Goal: Task Accomplishment & Management: Manage account settings

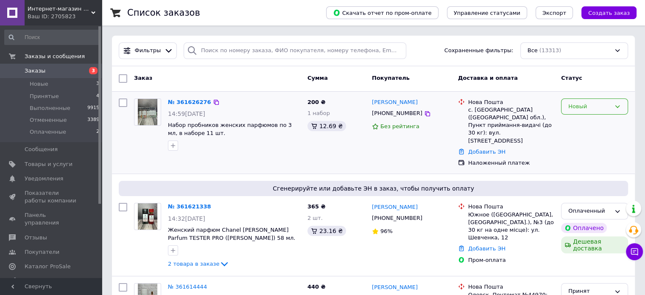
click at [587, 109] on div "Новый" at bounding box center [590, 106] width 42 height 9
click at [589, 166] on li "Оплаченный" at bounding box center [595, 171] width 66 height 16
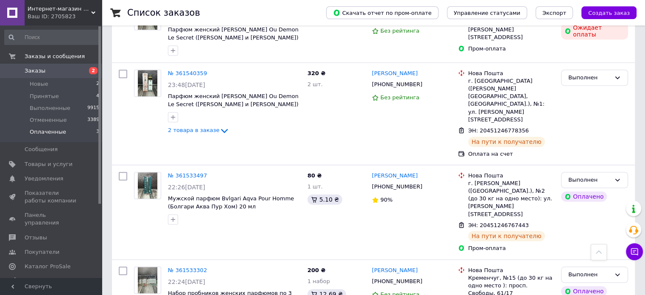
click at [50, 137] on li "Оплаченные 3" at bounding box center [52, 134] width 104 height 16
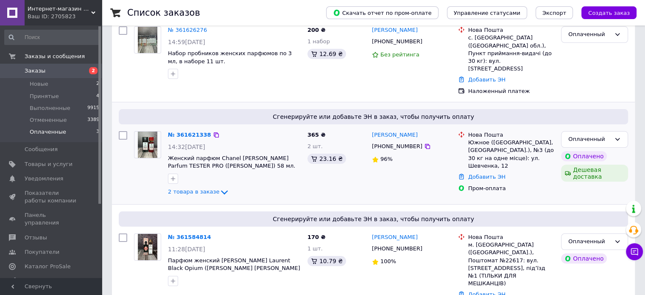
scroll to position [17, 0]
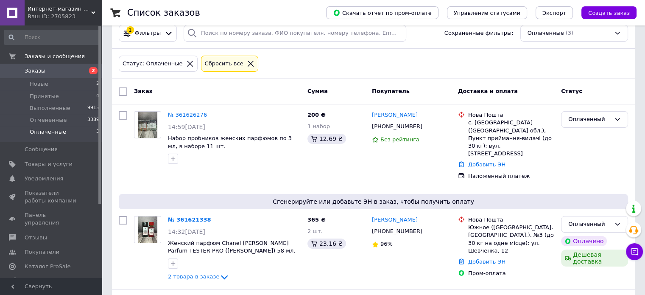
click at [70, 73] on span "Заказы" at bounding box center [52, 71] width 54 height 8
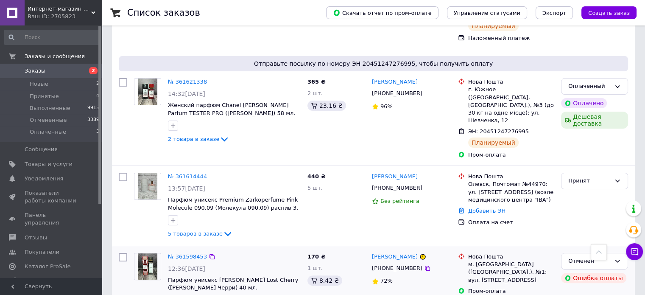
scroll to position [127, 0]
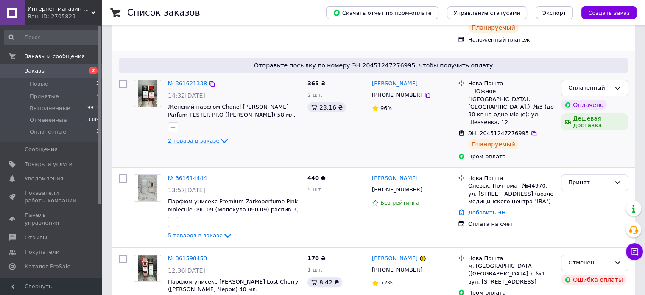
click at [204, 137] on span "2 товара в заказе" at bounding box center [193, 140] width 51 height 6
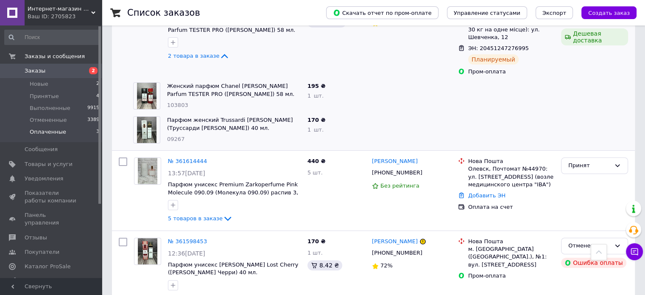
click at [53, 130] on span "Оплаченные" at bounding box center [48, 132] width 36 height 8
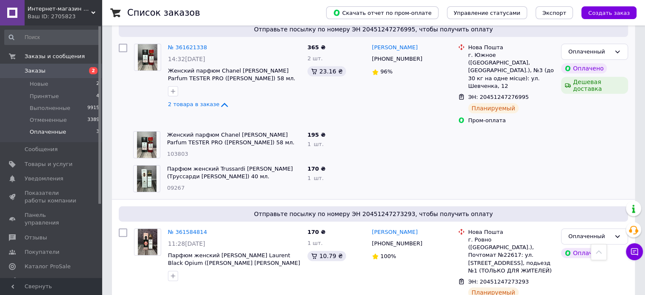
scroll to position [109, 0]
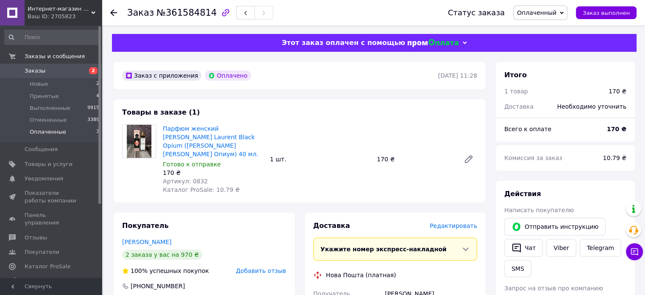
click at [59, 133] on span "Оплаченные" at bounding box center [48, 132] width 36 height 8
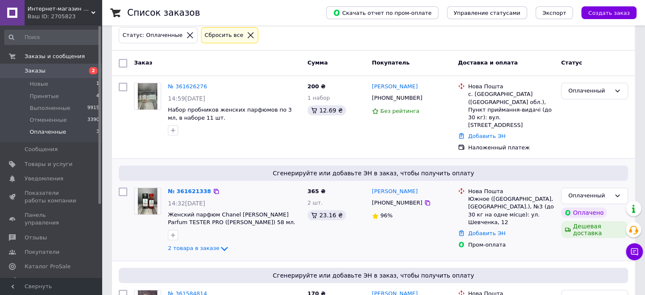
scroll to position [102, 0]
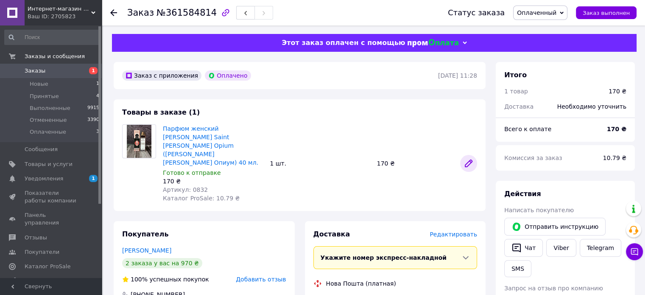
click at [467, 158] on icon at bounding box center [469, 163] width 10 height 10
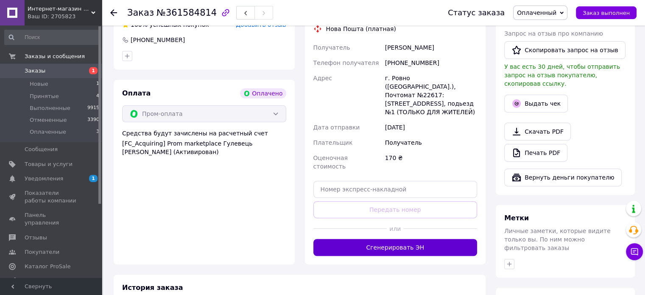
click at [417, 239] on button "Сгенерировать ЭН" at bounding box center [396, 247] width 164 height 17
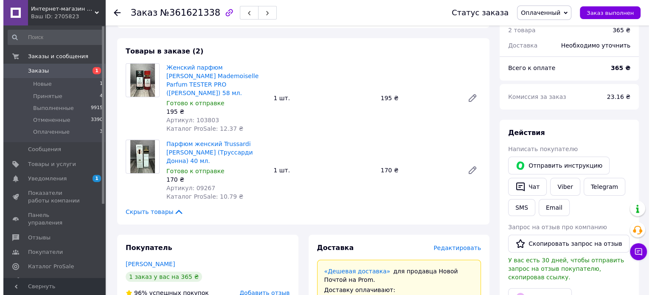
scroll to position [212, 0]
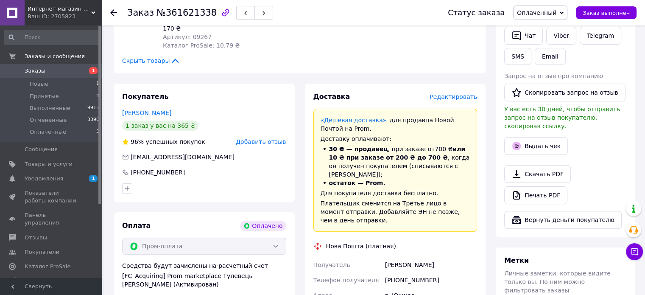
click at [462, 93] on span "Редактировать" at bounding box center [454, 96] width 48 height 7
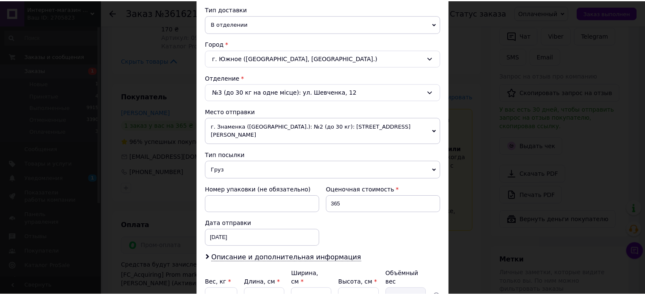
scroll to position [266, 0]
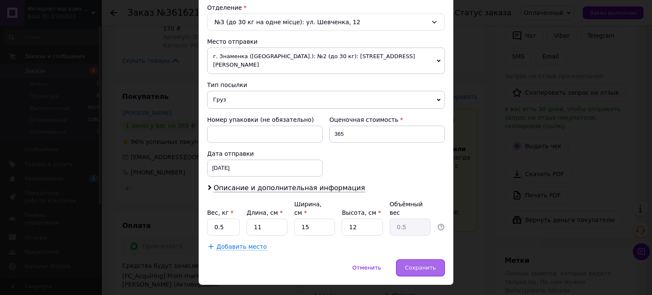
click at [418, 259] on div "Сохранить" at bounding box center [420, 267] width 49 height 17
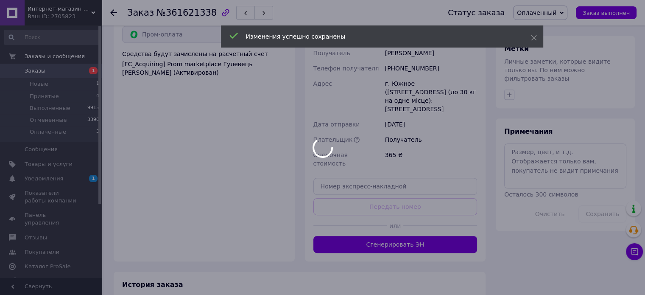
scroll to position [424, 0]
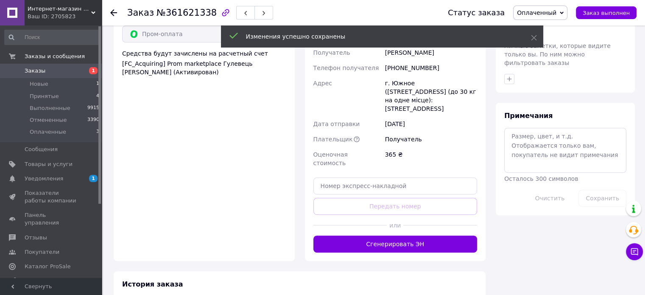
click at [410, 236] on button "Сгенерировать ЭН" at bounding box center [396, 244] width 164 height 17
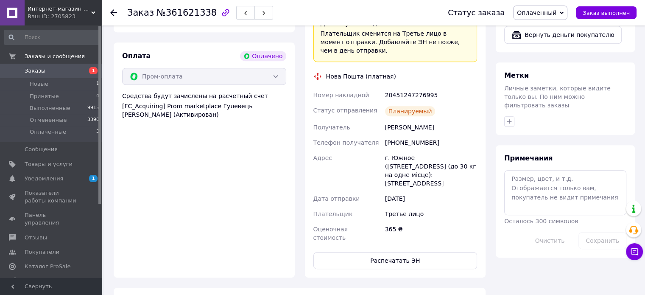
scroll to position [170, 0]
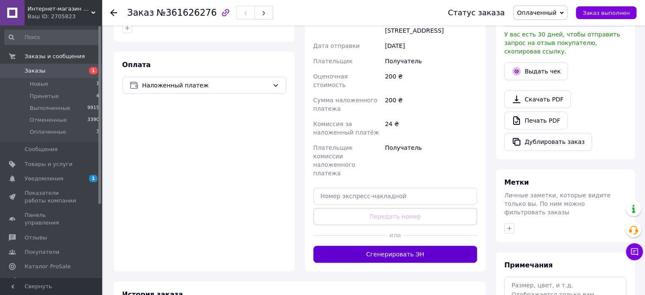
click at [404, 246] on button "Сгенерировать ЭН" at bounding box center [396, 254] width 164 height 17
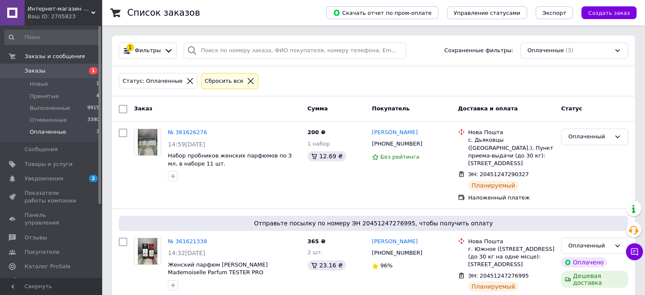
click at [67, 67] on span "Заказы" at bounding box center [52, 71] width 54 height 8
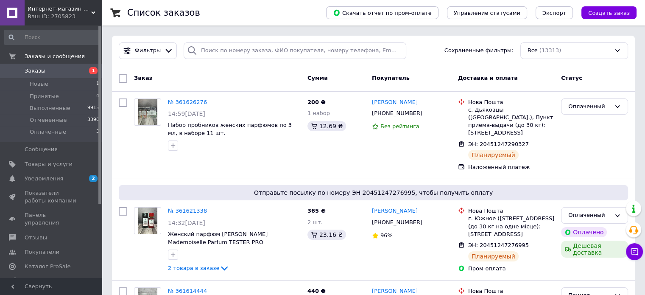
click at [48, 69] on span "Заказы" at bounding box center [52, 71] width 54 height 8
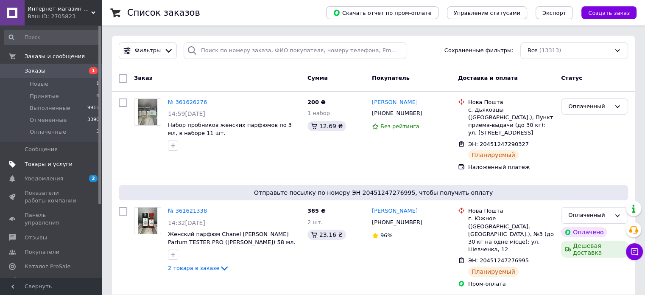
click at [65, 163] on span "Товары и услуги" at bounding box center [49, 164] width 48 height 8
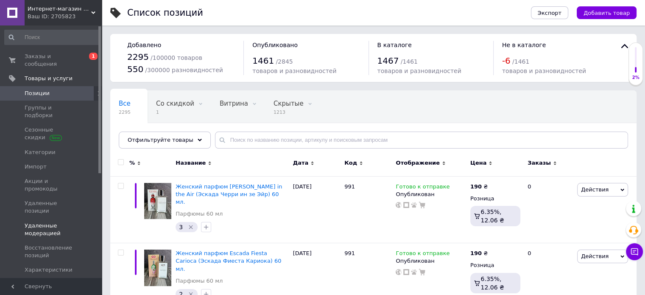
click at [42, 222] on span "Удаленные модерацией" at bounding box center [52, 229] width 54 height 15
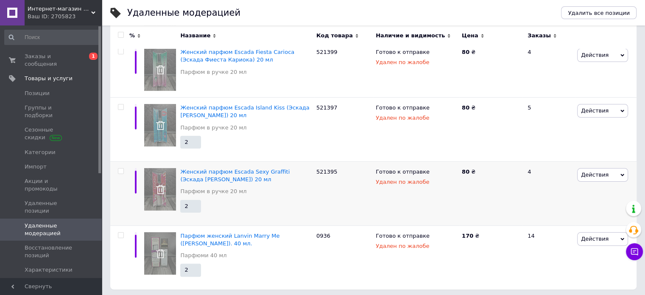
scroll to position [163, 0]
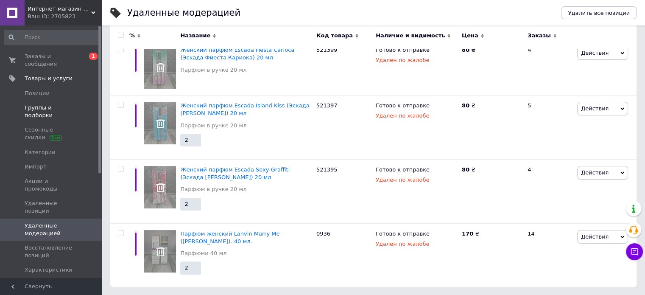
click at [46, 104] on span "Группы и подборки" at bounding box center [52, 111] width 54 height 15
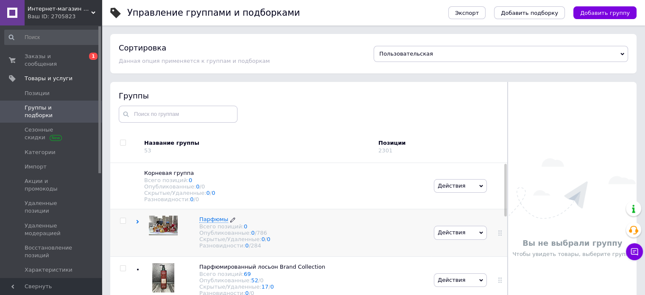
click at [215, 222] on span "Парфюмы" at bounding box center [213, 219] width 29 height 6
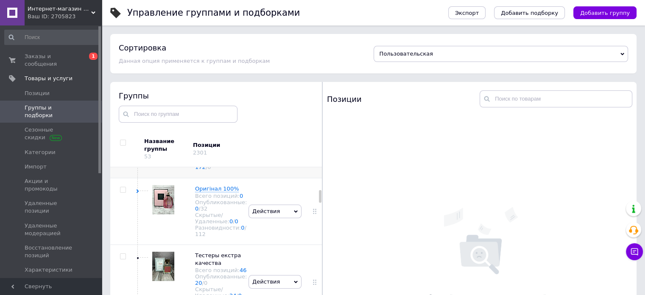
scroll to position [297, 0]
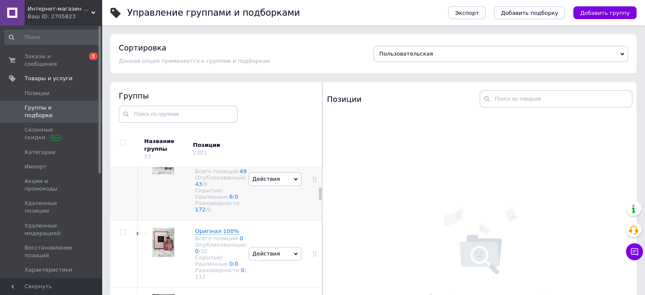
click at [202, 160] on span "Парфюмы на распив Premium" at bounding box center [218, 153] width 47 height 14
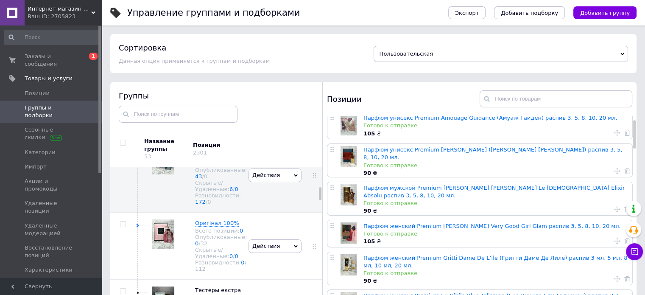
scroll to position [0, 0]
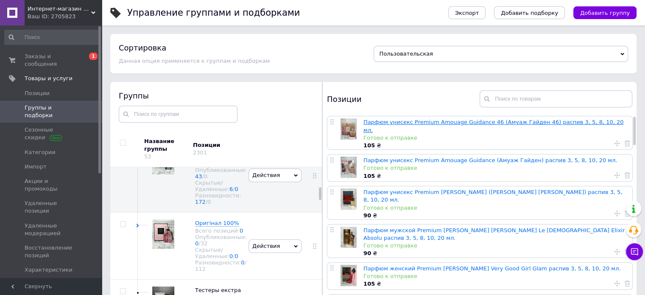
click at [410, 123] on link "Парфюм унисекс Premium Amouage Guidance 46 (Амуаж Гайден 46) распив 3, 5, 8, 10…" at bounding box center [494, 126] width 260 height 14
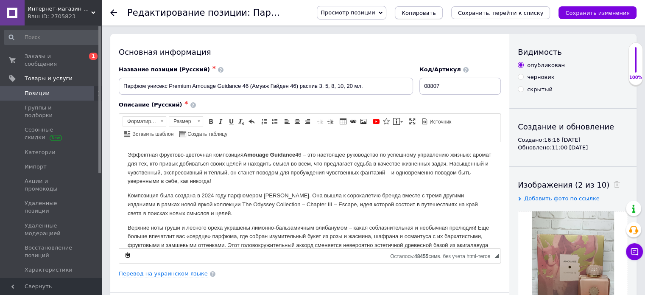
click at [436, 13] on span "Копировать" at bounding box center [419, 13] width 34 height 6
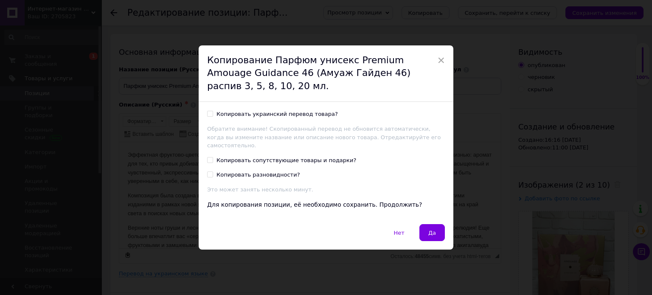
click at [208, 118] on label "Копировать украинский перевод товара?" at bounding box center [272, 114] width 131 height 8
click at [208, 116] on input "Копировать украинский перевод товара?" at bounding box center [210, 114] width 6 height 6
checkbox input "true"
click at [427, 229] on button "Да" at bounding box center [431, 232] width 25 height 17
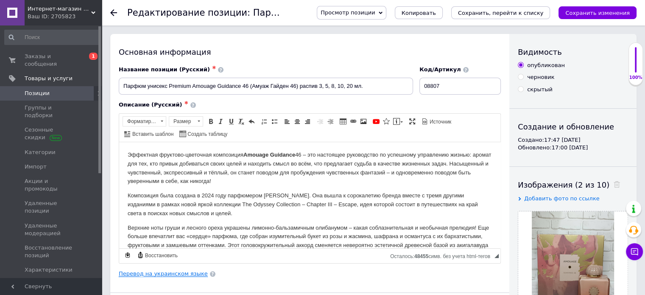
click at [172, 271] on link "Перевод на украинском языке" at bounding box center [163, 273] width 89 height 7
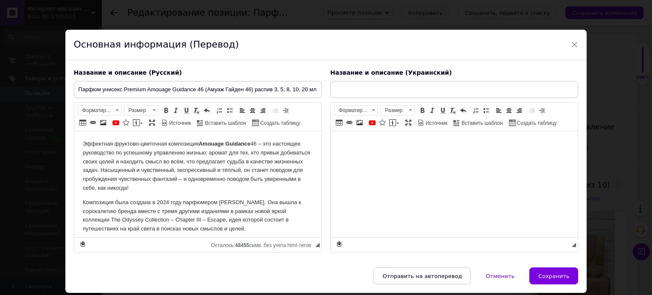
type input "[PERSON_NAME] унісекс Premium Amouage Guidance 46 (Амуаж Гайден 46) розпив 3, 5…"
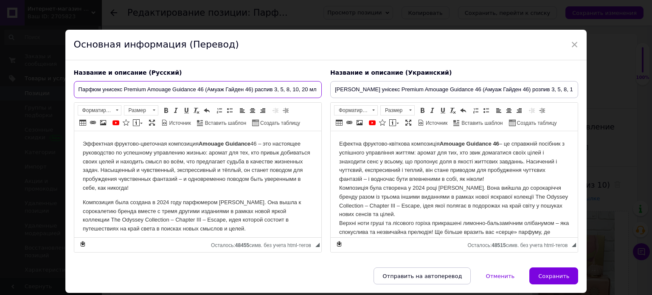
drag, startPoint x: 124, startPoint y: 87, endPoint x: 254, endPoint y: 86, distance: 130.3
click at [254, 86] on input "Парфюм унисекс Premium Amouage Guidance 46 (Амуаж Гайден 46) распив 3, 5, 8, 10…" at bounding box center [198, 89] width 248 height 17
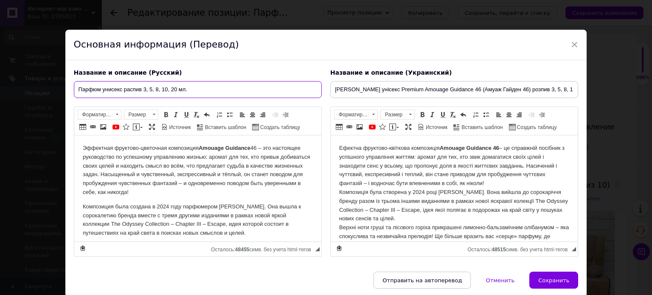
paste input "[PERSON_NAME] Eau De Parfum ([PERSON_NAME])"
type input "Парфюм унисекс Kajal Almaz Eau De Parfum (Каял Алмаз) распив 3, 5, 8, 10, 20 мл."
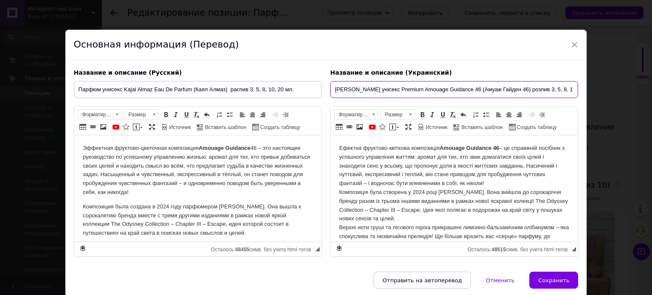
drag, startPoint x: 379, startPoint y: 88, endPoint x: 508, endPoint y: 93, distance: 129.1
click at [508, 93] on input "[PERSON_NAME] унісекс Premium Amouage Guidance 46 (Амуаж Гайден 46) розпив 3, 5…" at bounding box center [454, 89] width 248 height 17
paste input "[PERSON_NAME] Eau De Parfum ([PERSON_NAME])"
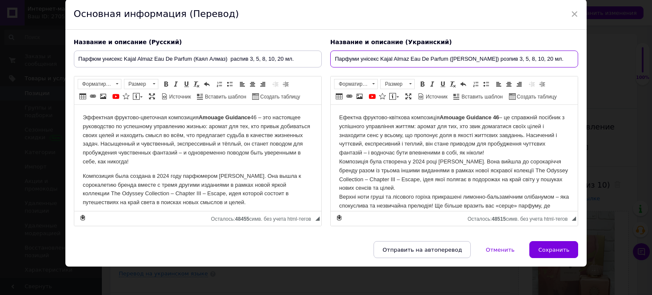
type input "Парфуми унісекс Kajal Almaz Eau De Parfum ([PERSON_NAME]) розпив 3, 5, 8, 10, 2…"
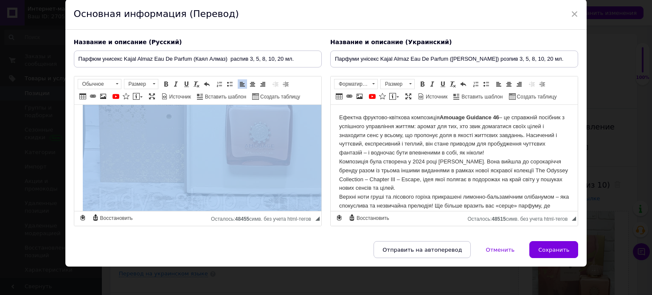
scroll to position [769, 0]
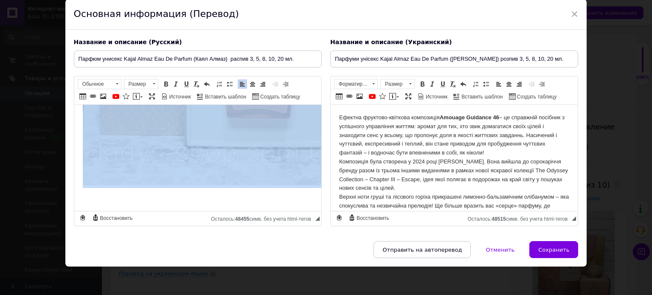
drag, startPoint x: 80, startPoint y: 117, endPoint x: 226, endPoint y: 165, distance: 154.2
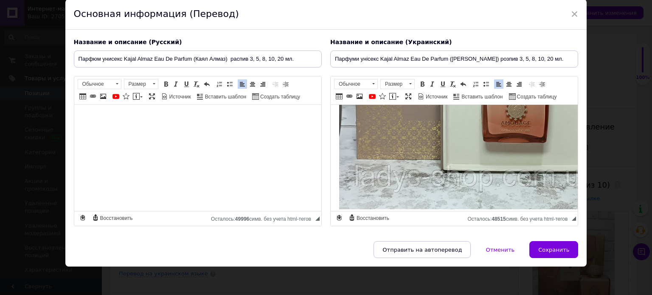
scroll to position [743, 0]
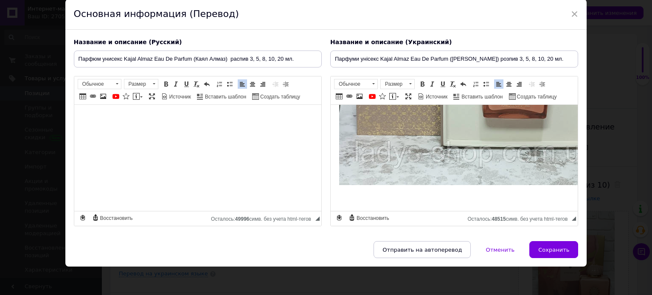
drag, startPoint x: 338, startPoint y: 116, endPoint x: 407, endPoint y: 164, distance: 84.1
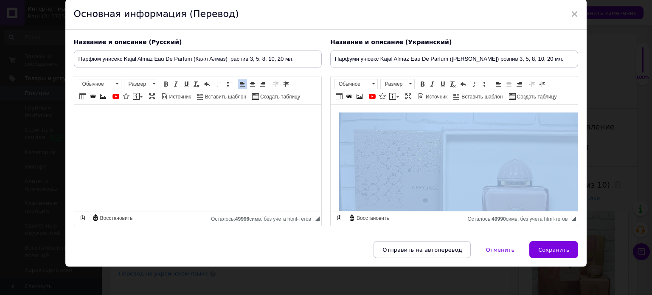
click at [407, 164] on img "Визуальный текстовый редактор, 426151F3-895A-4C7E-9A37-2CB9A186C8F3" at bounding box center [475, 214] width 272 height 204
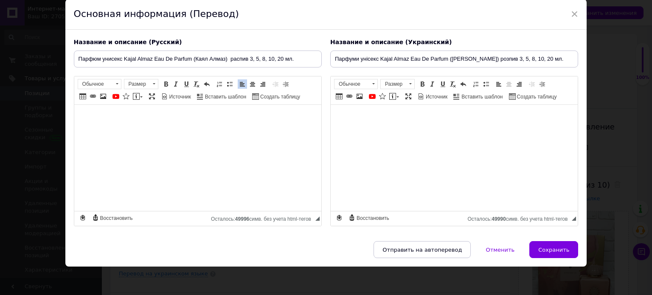
scroll to position [0, 0]
click at [88, 108] on html at bounding box center [197, 125] width 247 height 40
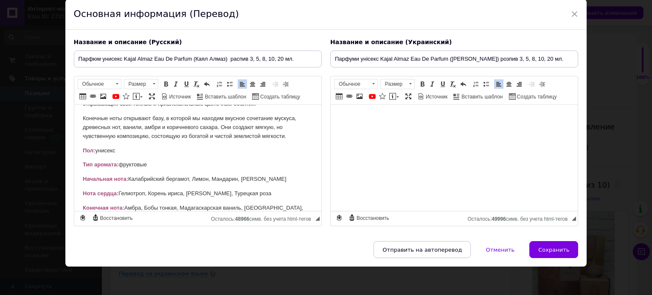
scroll to position [109, 0]
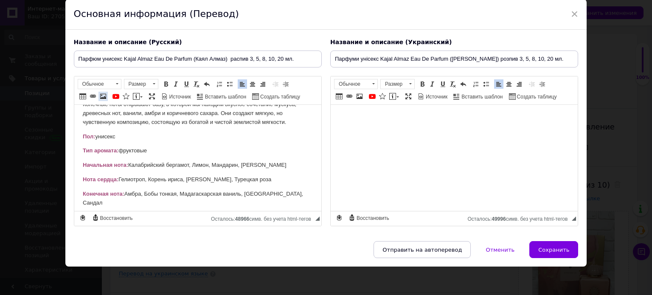
click at [100, 95] on span at bounding box center [103, 96] width 7 height 7
select select
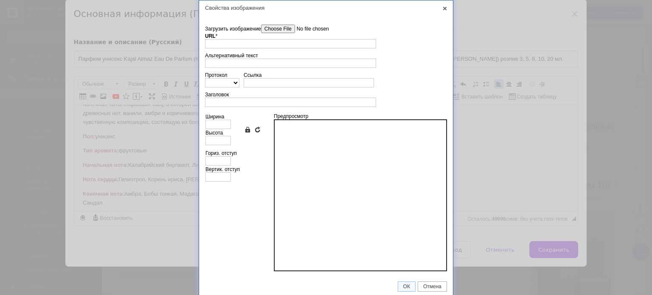
click at [292, 28] on input"] "Загрузить изображение" at bounding box center [309, 29] width 96 height 8
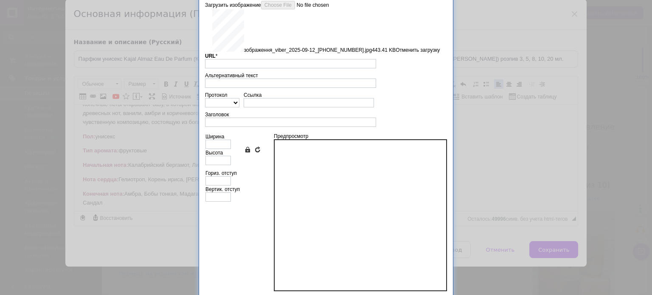
scroll to position [44, 0]
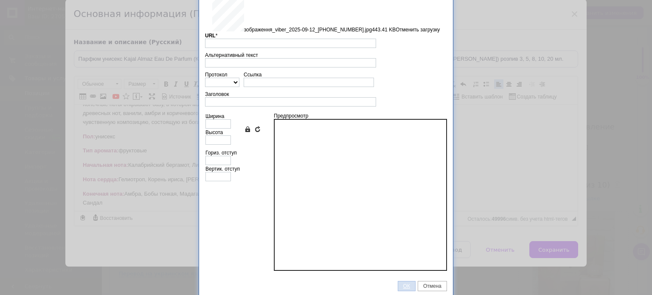
type input "[URL][DOMAIN_NAME]"
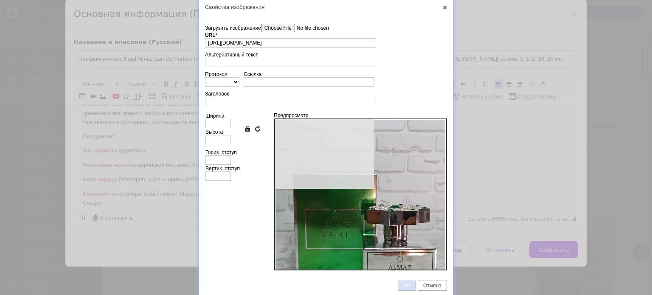
type input "640"
type input "853"
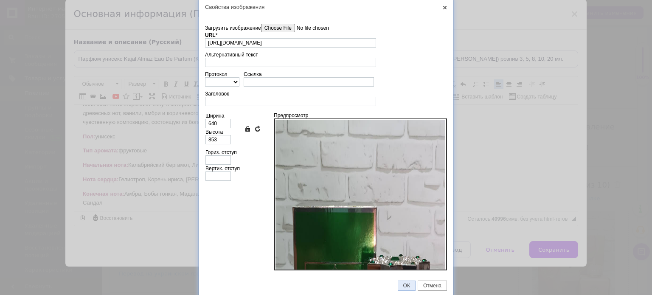
click at [404, 283] on span "ОК" at bounding box center [406, 286] width 17 height 6
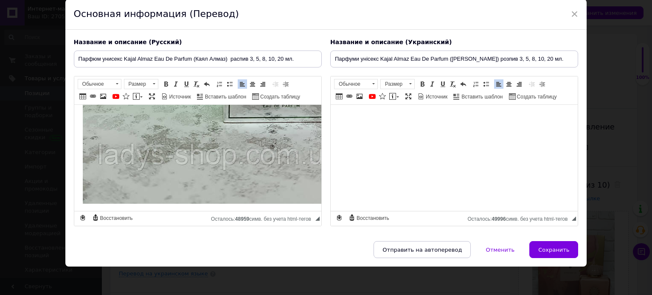
click at [339, 116] on p "Визуальный текстовый редактор, 426151F3-895A-4C7E-9A37-2CB9A186C8F3" at bounding box center [454, 117] width 230 height 9
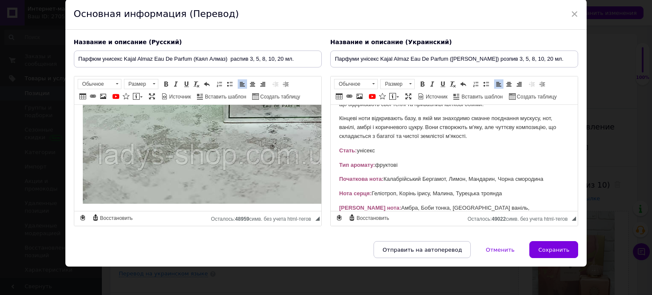
scroll to position [100, 0]
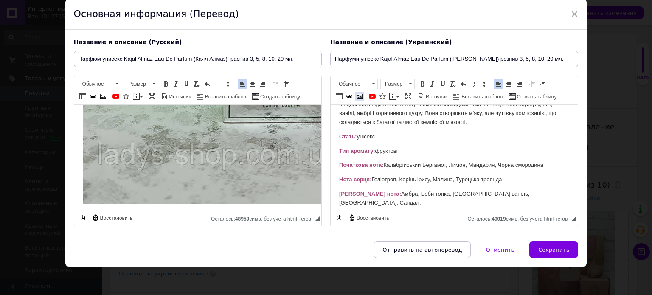
click at [359, 97] on span at bounding box center [359, 96] width 7 height 7
select select
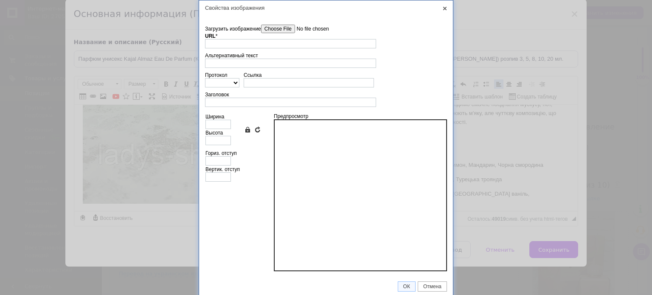
click at [291, 31] on input"] "Загрузить изображение" at bounding box center [309, 29] width 96 height 8
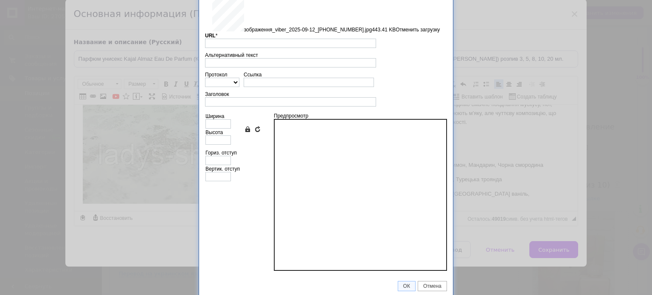
type input "[URL][DOMAIN_NAME]"
type input "640"
type input "853"
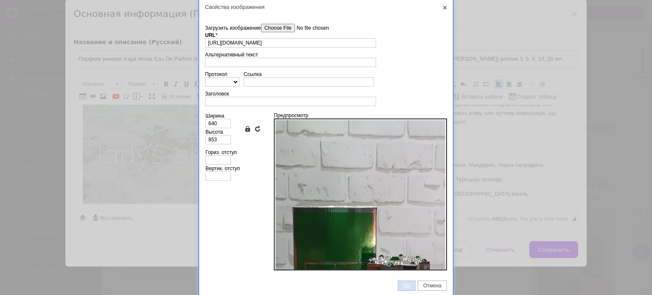
click at [404, 283] on span "ОК" at bounding box center [406, 286] width 17 height 6
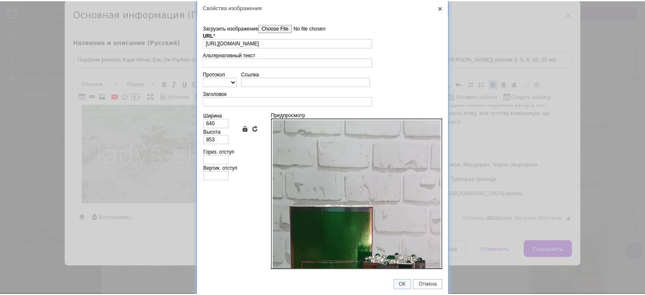
scroll to position [0, 0]
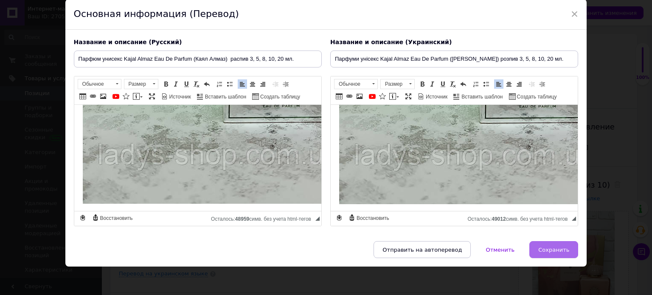
click at [549, 252] on button "Сохранить" at bounding box center [553, 249] width 49 height 17
type input "Парфюм унисекс Kajal Almaz Eau De Parfum (Каял Алмаз) распив 3, 5, 8, 10, 20 мл."
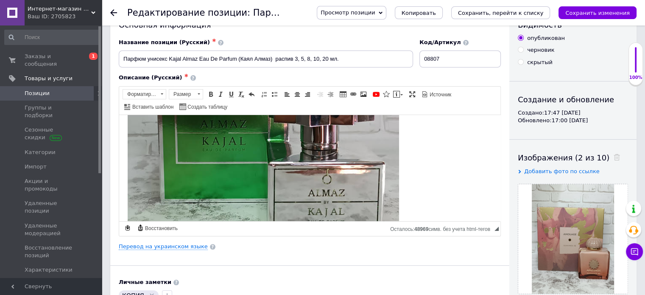
scroll to position [85, 0]
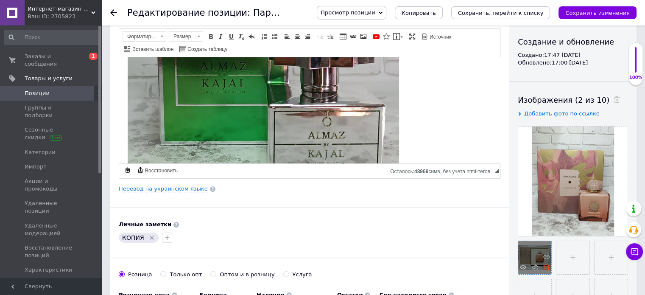
click at [544, 264] on icon at bounding box center [547, 267] width 6 height 6
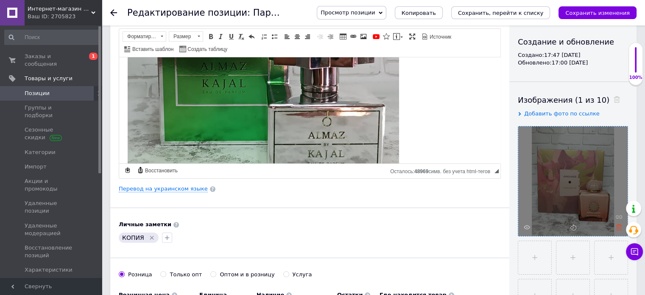
click at [621, 227] on icon at bounding box center [619, 227] width 6 height 6
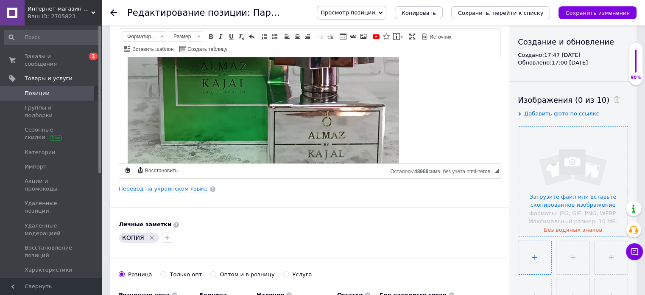
click at [528, 255] on input "file" at bounding box center [535, 257] width 33 height 33
type input "C:\fakepath\зображення_viber_2025-09-12_[PHONE_NUMBER].jpg"
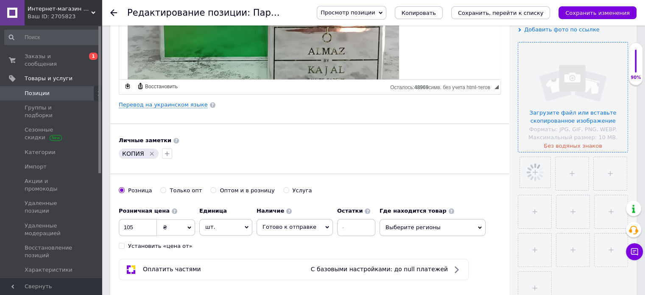
scroll to position [127, 0]
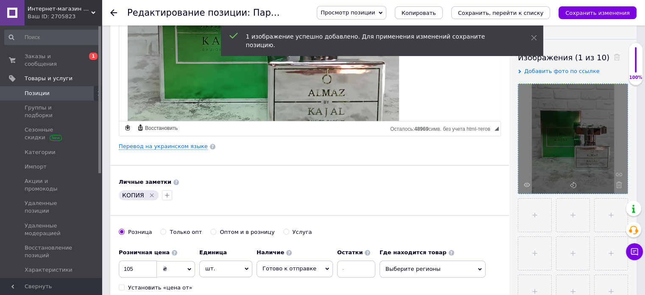
click at [149, 192] on icon "Удалить метку" at bounding box center [152, 195] width 7 height 7
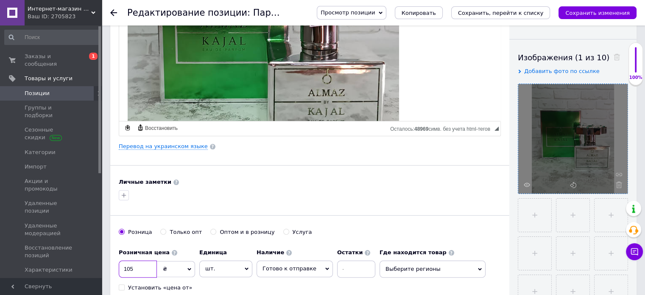
click at [141, 267] on input "105" at bounding box center [138, 269] width 38 height 17
type input "1"
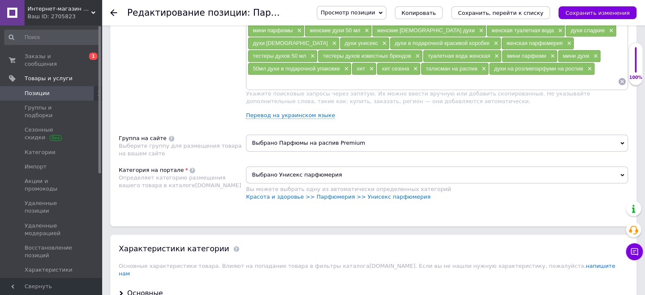
scroll to position [637, 0]
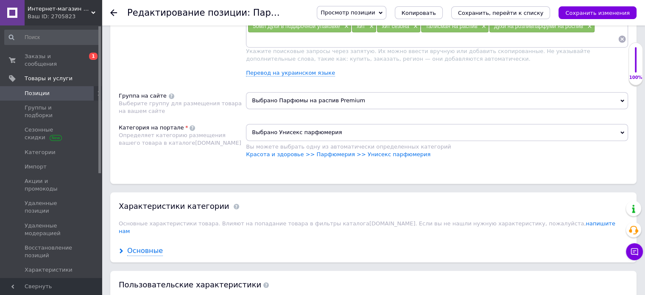
type input "90"
click at [135, 246] on div "Основные" at bounding box center [145, 251] width 36 height 10
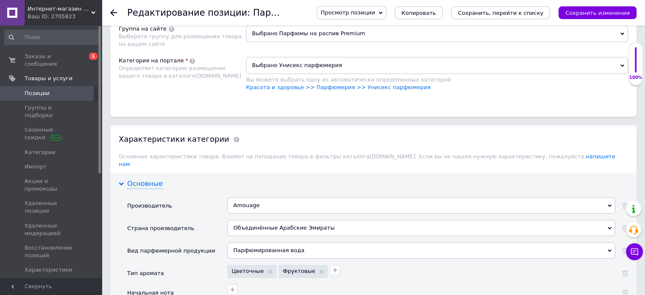
scroll to position [721, 0]
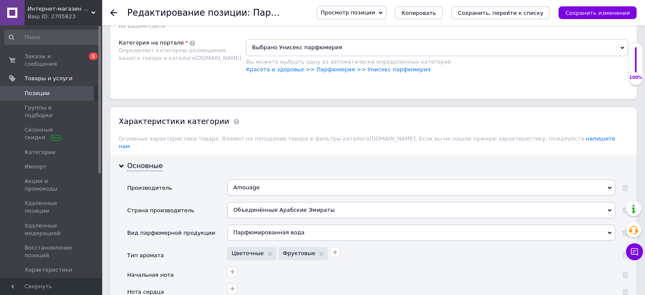
click at [273, 180] on div "Amouage" at bounding box center [421, 188] width 388 height 16
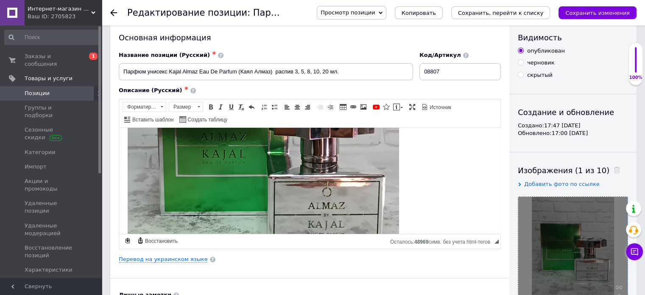
scroll to position [0, 0]
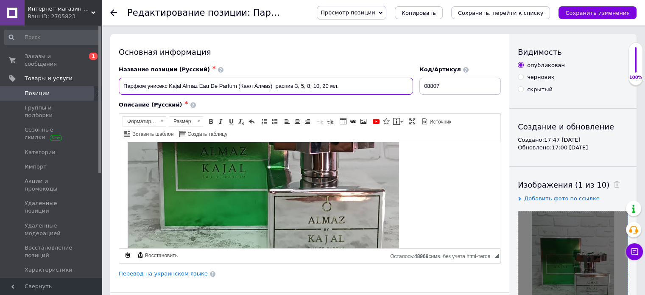
drag, startPoint x: 182, startPoint y: 86, endPoint x: 171, endPoint y: 81, distance: 11.2
click at [171, 81] on input "Парфюм унисекс Kajal Almaz Eau De Parfum (Каял Алмаз) распив 3, 5, 8, 10, 20 мл." at bounding box center [266, 86] width 295 height 17
drag, startPoint x: 170, startPoint y: 85, endPoint x: 182, endPoint y: 89, distance: 13.2
click at [182, 89] on input "Парфюм унисекс Kajal Almaz Eau De Parfum (Каял Алмаз) распив 3, 5, 8, 10, 20 мл." at bounding box center [266, 86] width 295 height 17
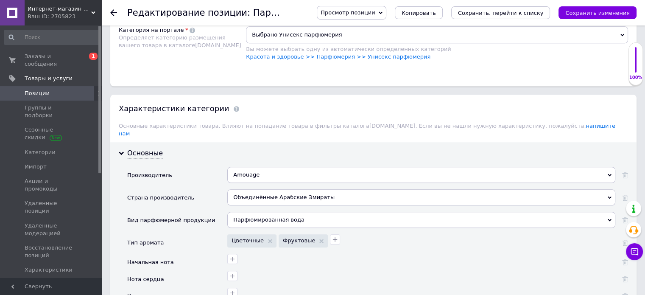
scroll to position [806, 0]
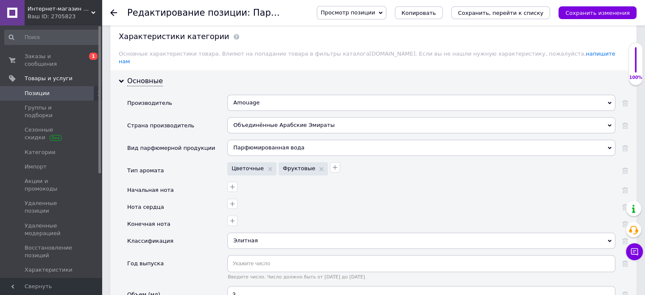
click at [287, 95] on div "Amouage" at bounding box center [421, 103] width 388 height 16
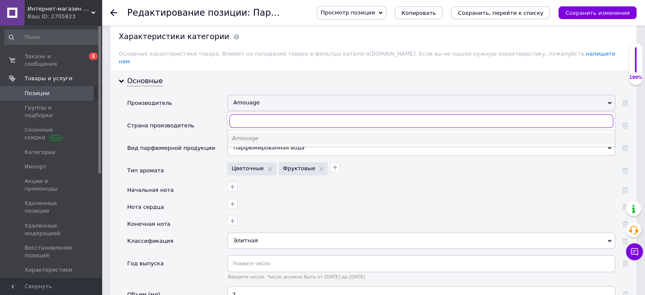
paste input "Kajal"
click at [236, 114] on input "Kajal" at bounding box center [422, 121] width 384 height 14
click at [257, 114] on input "Kajal" at bounding box center [422, 121] width 384 height 14
type input "Kajal"
click at [254, 135] on div "Kajal Perfumes" at bounding box center [421, 139] width 379 height 8
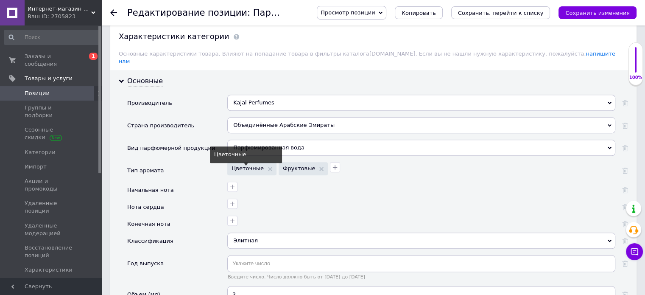
click at [267, 166] on span "Цветочные" at bounding box center [252, 169] width 41 height 6
click at [268, 167] on icon at bounding box center [270, 169] width 4 height 4
click at [269, 167] on icon at bounding box center [271, 169] width 4 height 4
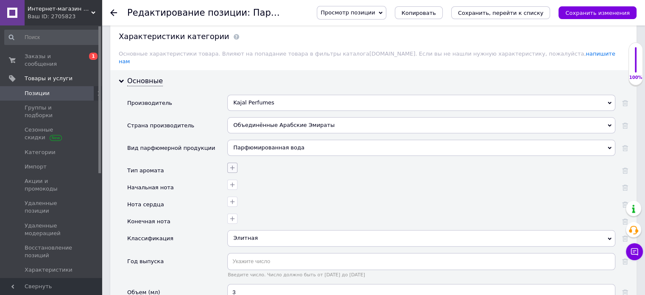
click at [231, 164] on icon "button" at bounding box center [232, 167] width 7 height 7
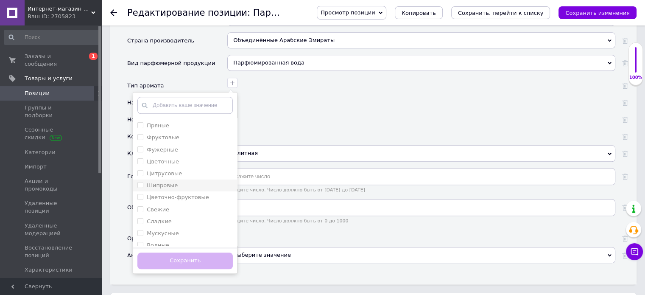
scroll to position [141, 0]
click at [141, 134] on label "Фруктовые" at bounding box center [158, 138] width 42 height 8
click at [141, 135] on input "Фруктовые" at bounding box center [140, 138] width 6 height 6
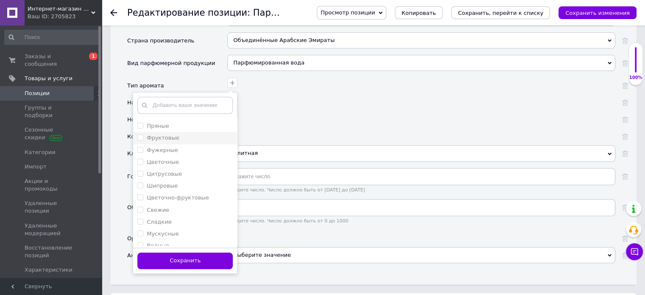
click at [137, 135] on input "Фруктовые" at bounding box center [140, 138] width 6 height 6
checkbox input "true"
click at [172, 252] on button "Сохранить" at bounding box center [184, 260] width 95 height 17
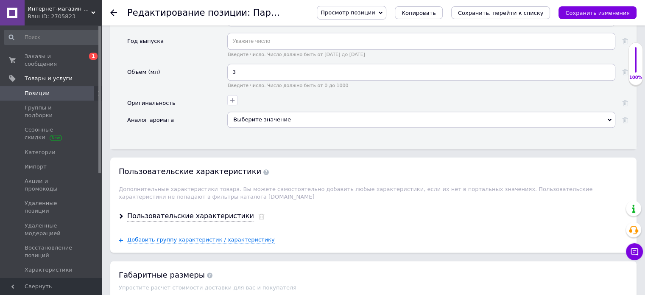
scroll to position [1146, 0]
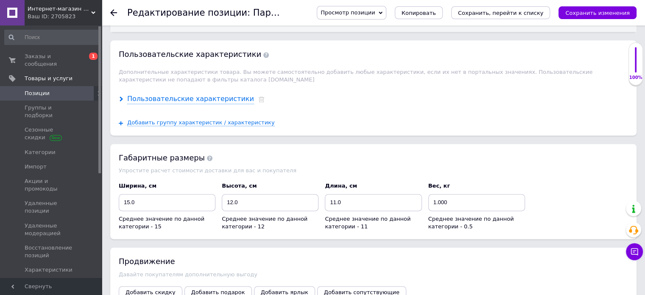
click at [188, 94] on div "Пользовательские характеристики" at bounding box center [190, 99] width 127 height 10
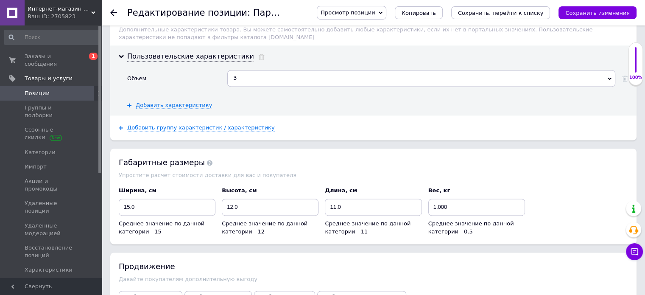
scroll to position [1188, 0]
click at [592, 10] on icon "Сохранить изменения" at bounding box center [598, 13] width 65 height 6
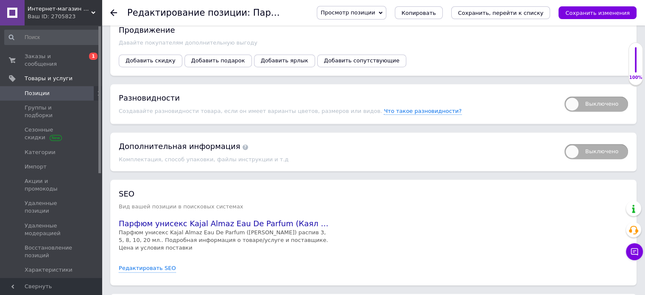
scroll to position [1411, 0]
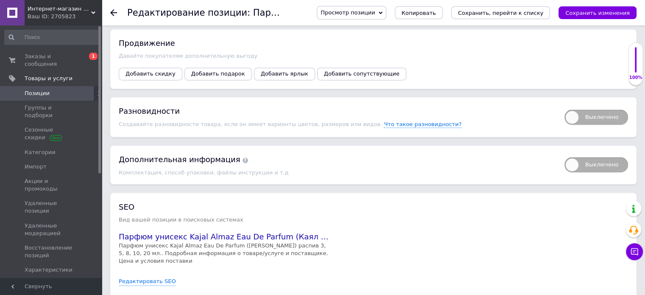
click at [623, 109] on span "Выключено" at bounding box center [597, 116] width 64 height 15
click at [565, 104] on input "Выключено" at bounding box center [562, 107] width 6 height 6
checkbox input "true"
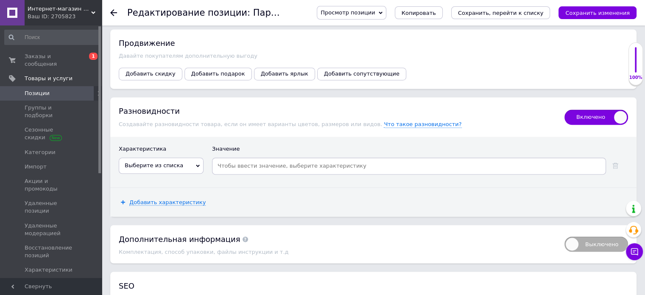
click at [195, 157] on span "Выберите из списка" at bounding box center [161, 165] width 85 height 16
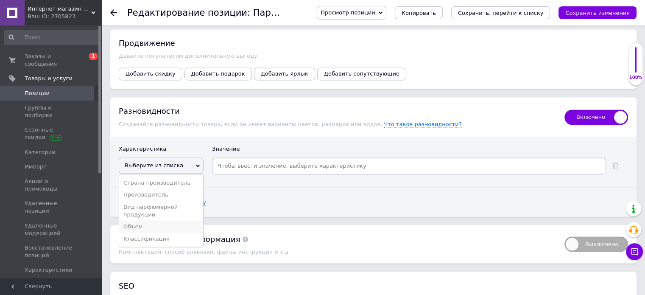
click at [132, 220] on li "Объем" at bounding box center [161, 226] width 84 height 12
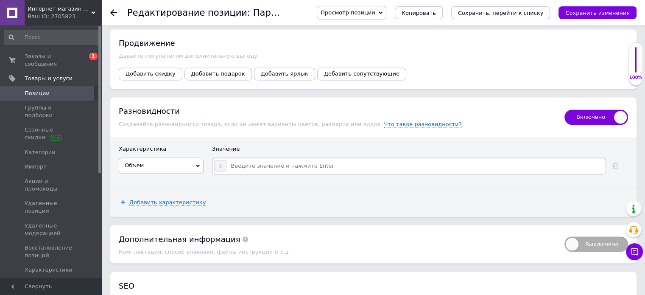
click at [244, 160] on input at bounding box center [416, 166] width 378 height 13
type input "5 мл"
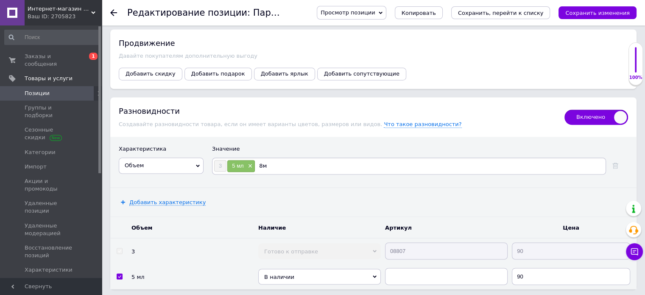
type input "8мл"
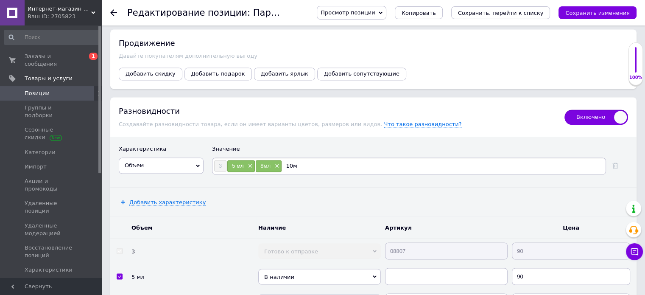
type input "10мл"
type input "20мл"
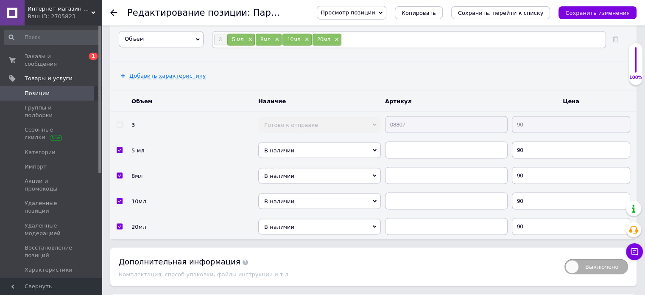
scroll to position [1539, 0]
click at [368, 141] on span "В наличии" at bounding box center [319, 149] width 123 height 16
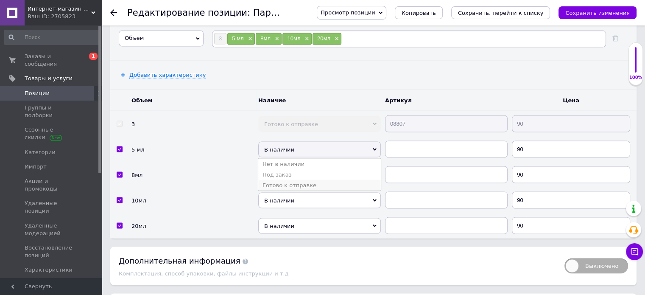
click at [278, 180] on li "Готово к отправке" at bounding box center [319, 185] width 123 height 11
click at [296, 167] on span "В наличии" at bounding box center [319, 175] width 123 height 16
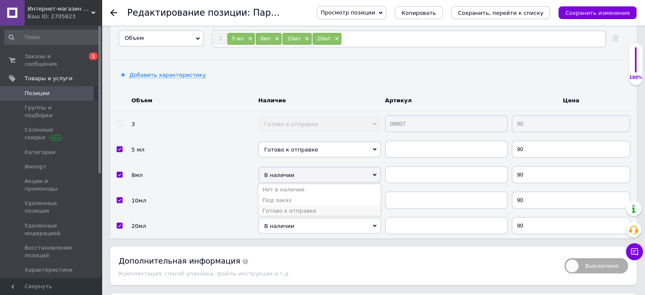
drag, startPoint x: 288, startPoint y: 188, endPoint x: 292, endPoint y: 174, distance: 14.1
click at [287, 205] on li "Готово к отправке" at bounding box center [319, 210] width 123 height 11
click at [292, 192] on span "В наличии" at bounding box center [319, 200] width 123 height 16
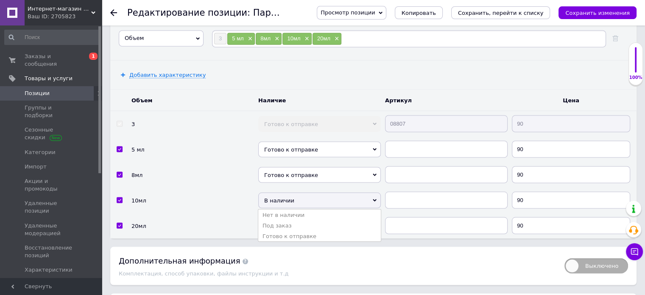
drag, startPoint x: 294, startPoint y: 214, endPoint x: 296, endPoint y: 198, distance: 16.7
click at [292, 230] on li "Готово к отправке" at bounding box center [319, 235] width 123 height 11
click at [294, 218] on span "В наличии" at bounding box center [319, 226] width 123 height 16
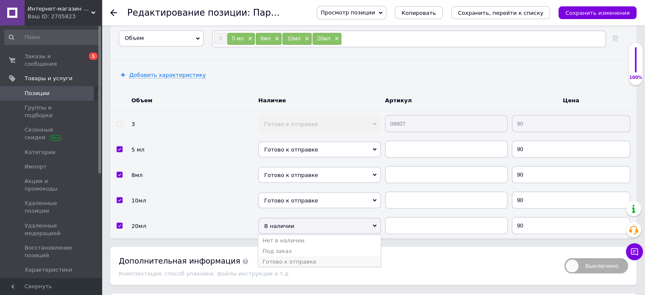
drag, startPoint x: 297, startPoint y: 243, endPoint x: 301, endPoint y: 236, distance: 8.7
click at [297, 256] on li "Готово к отправке" at bounding box center [319, 261] width 123 height 11
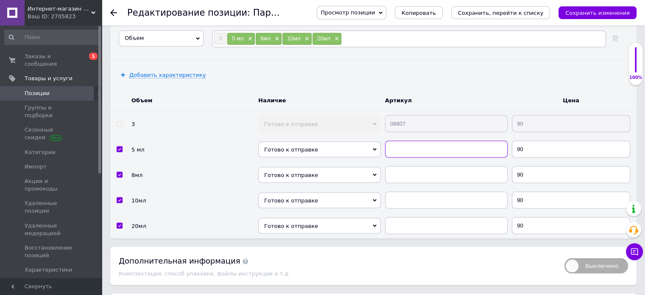
click at [396, 140] on input "text" at bounding box center [446, 148] width 123 height 17
click at [394, 140] on input "text" at bounding box center [446, 148] width 123 height 17
paste input "08807"
type input "08807"
click at [396, 166] on input "text" at bounding box center [446, 174] width 123 height 17
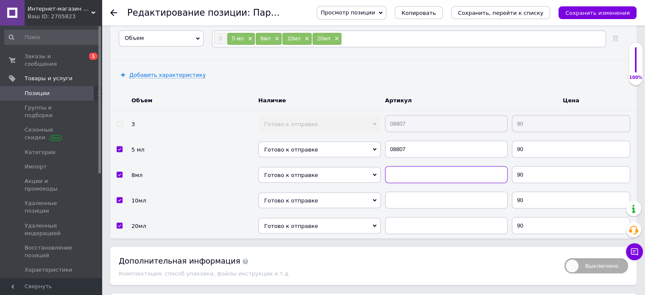
paste input "08807"
type input "08807"
click at [396, 191] on input "text" at bounding box center [446, 199] width 123 height 17
paste input "08807"
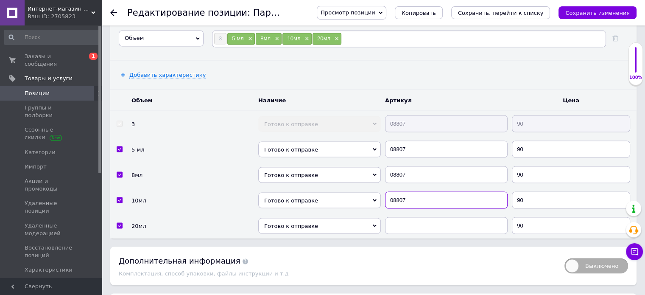
type input "08807"
click at [397, 217] on input "text" at bounding box center [446, 225] width 123 height 17
paste input "08807"
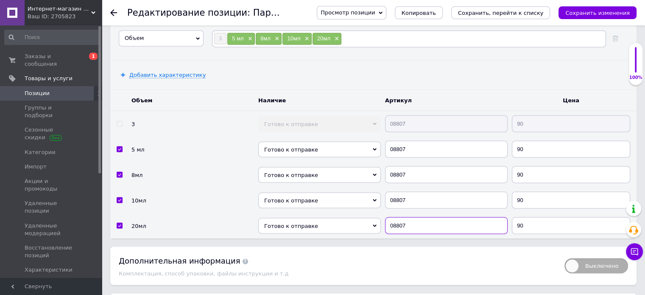
type input "08807"
click at [533, 140] on input "90" at bounding box center [571, 148] width 118 height 17
type input "9"
type input "150"
click at [529, 166] on input "90" at bounding box center [571, 174] width 118 height 17
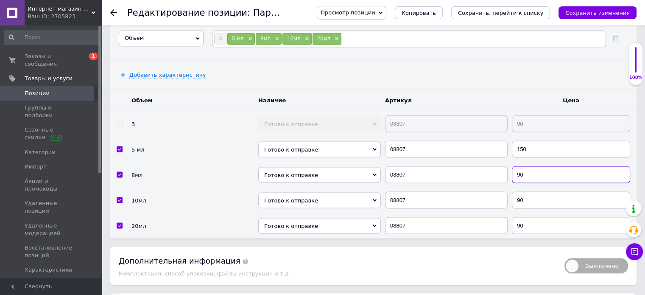
type input "9"
type input "240"
click at [526, 191] on input "90" at bounding box center [571, 199] width 118 height 17
type input "9"
type input "300"
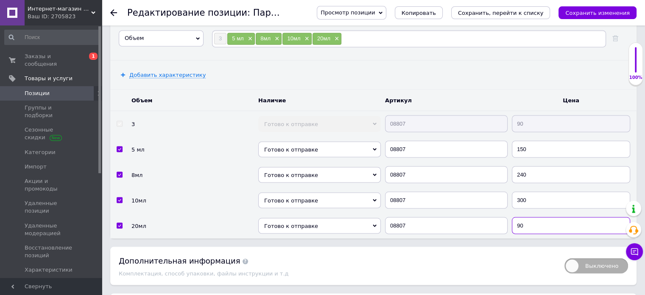
click at [527, 217] on input "90" at bounding box center [571, 225] width 118 height 17
type input "9"
type input "550"
click at [602, 10] on icon "Сохранить изменения" at bounding box center [598, 13] width 65 height 6
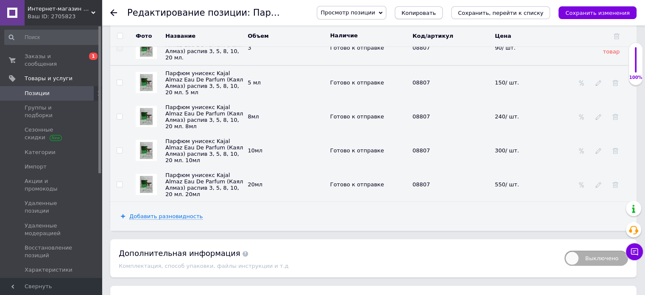
click at [443, 11] on button "Копировать" at bounding box center [419, 12] width 48 height 13
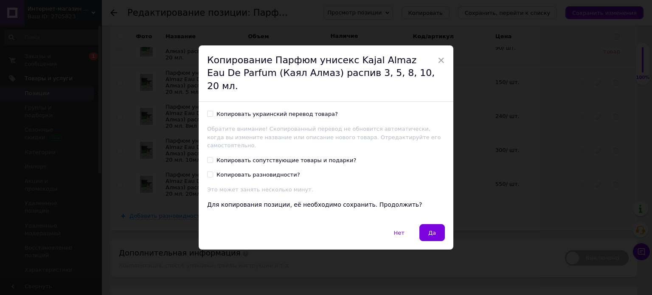
click at [209, 113] on input "Копировать украинский перевод товара?" at bounding box center [210, 114] width 6 height 6
checkbox input "true"
click at [425, 224] on button "Да" at bounding box center [431, 232] width 25 height 17
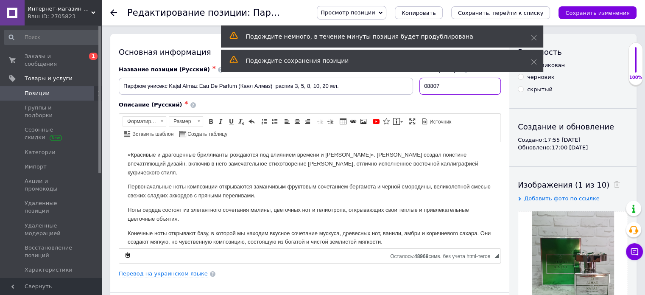
click at [453, 86] on input "08807" at bounding box center [460, 86] width 81 height 17
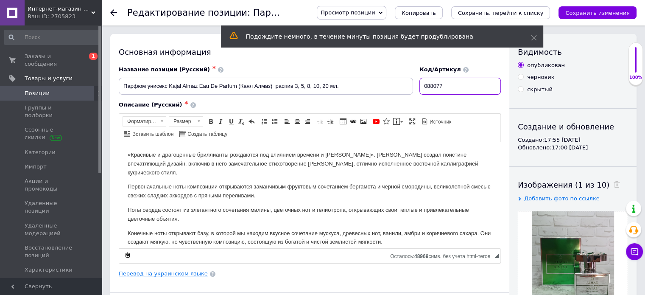
type input "088077"
click at [175, 273] on link "Перевод на украинском языке" at bounding box center [163, 273] width 89 height 7
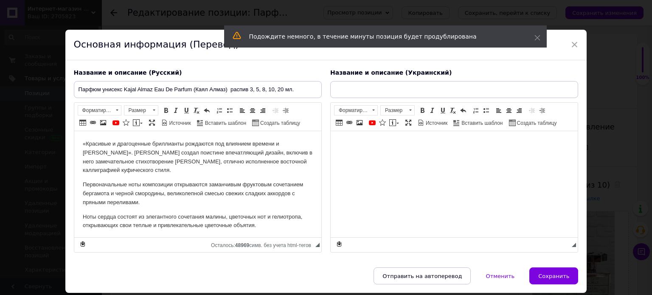
type input "Парфуми унісекс Kajal Almaz Eau De Parfum ([PERSON_NAME]) розпив 3, 5, 8, 10, 2…"
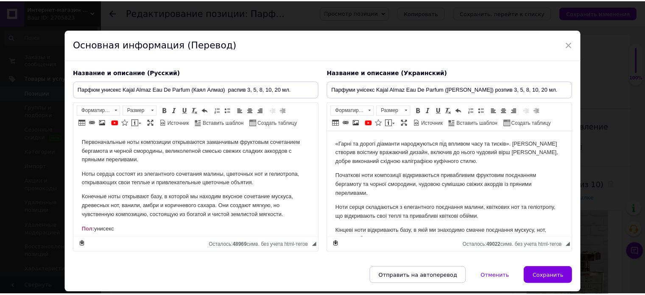
scroll to position [85, 0]
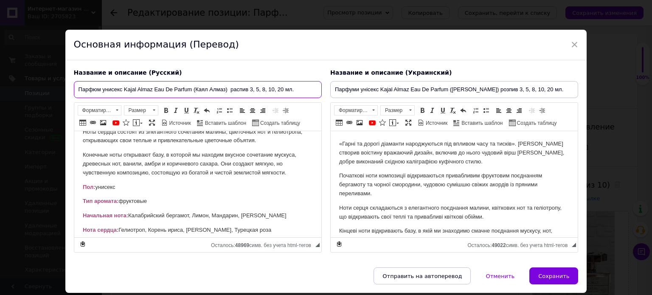
drag, startPoint x: 230, startPoint y: 88, endPoint x: 292, endPoint y: 95, distance: 62.3
click at [292, 95] on input "Парфюм унисекс Kajal Almaz Eau De Parfum (Каял Алмаз) распив 3, 5, 8, 10, 20 мл." at bounding box center [198, 89] width 248 height 17
click at [286, 93] on input "Парфюм унисекс Kajal Almaz Eau De Parfum (Каял Алмаз) распив 3, 5, 8, 10, 20 мл." at bounding box center [198, 89] width 248 height 17
drag, startPoint x: 230, startPoint y: 90, endPoint x: 283, endPoint y: 93, distance: 53.1
click at [283, 93] on input "Парфюм унисекс Kajal Almaz Eau De Parfum (Каял Алмаз) распив 3, 5, 8, 10, 20 мл." at bounding box center [198, 89] width 248 height 17
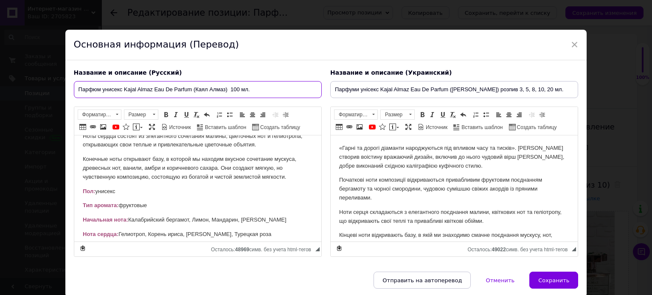
type input "Парфюм унисекс Kajal Almaz Eau De Parfum (Каял Алмаз) 100 мл."
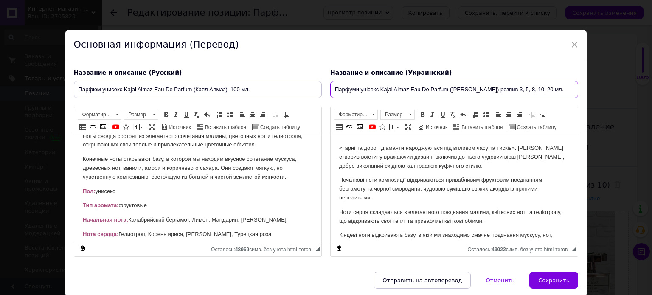
drag, startPoint x: 502, startPoint y: 90, endPoint x: 535, endPoint y: 88, distance: 32.8
click at [535, 88] on input "Парфуми унісекс Kajal Almaz Eau De Parfum ([PERSON_NAME]) розпив 3, 5, 8, 10, 2…" at bounding box center [454, 89] width 248 height 17
drag, startPoint x: 483, startPoint y: 92, endPoint x: 536, endPoint y: 90, distance: 53.1
click at [536, 90] on input "Парфуми унісекс Kajal Almaz Eau De Parfum ([PERSON_NAME]) розпив 3, 5, 8, 10, 2…" at bounding box center [454, 89] width 248 height 17
type input "Парфуми унісекс Kajal Almaz Eau De Parfum (Каял Алмаз) 100 мл."
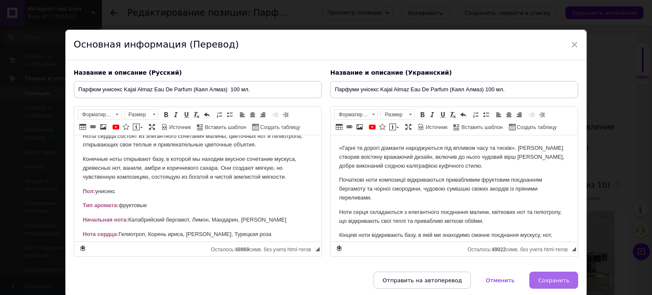
click at [558, 277] on span "Сохранить" at bounding box center [553, 280] width 31 height 6
type input "Парфюм унисекс Kajal Almaz Eau De Parfum (Каял Алмаз) 100 мл."
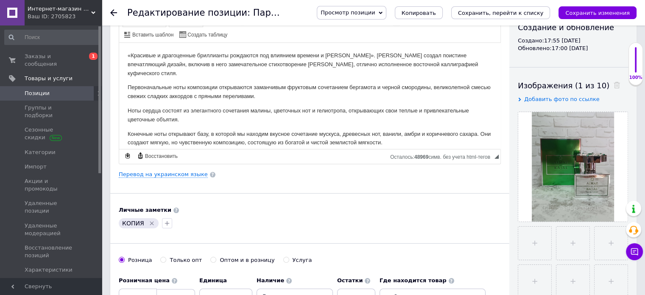
scroll to position [212, 0]
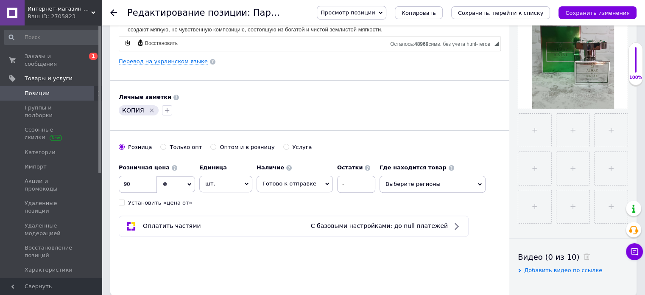
click at [150, 107] on icon "Удалить метку" at bounding box center [152, 110] width 7 height 7
click at [134, 186] on input "90" at bounding box center [138, 184] width 38 height 17
type input "9"
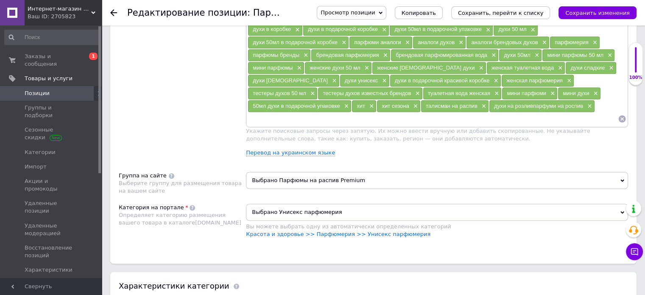
scroll to position [552, 0]
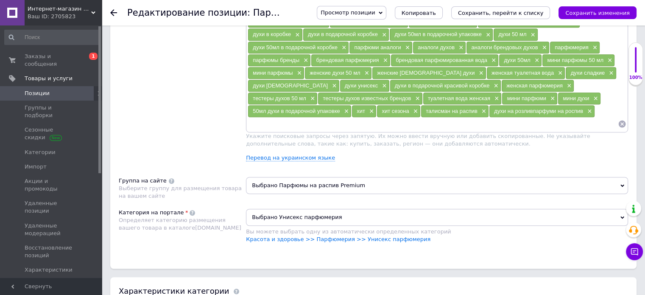
type input "1750"
click at [357, 177] on span "Выбрано Парфюмы на распив Premium" at bounding box center [437, 185] width 382 height 17
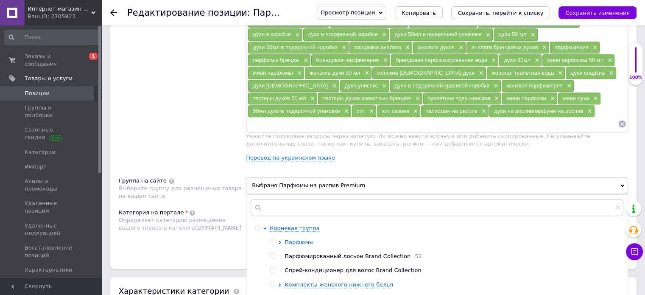
click at [287, 239] on span "Парфюмы" at bounding box center [299, 242] width 29 height 6
click at [302, 239] on span "Парфюмы" at bounding box center [299, 242] width 29 height 6
click at [289, 267] on input "radio" at bounding box center [288, 270] width 6 height 6
radio input "true"
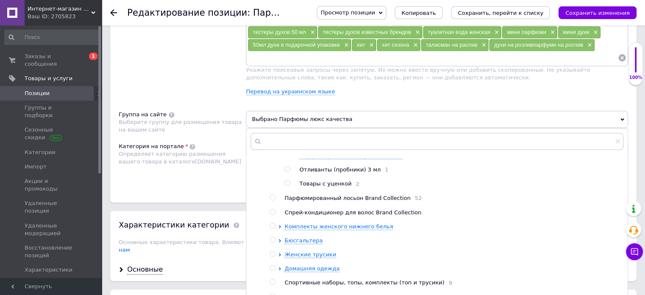
scroll to position [679, 0]
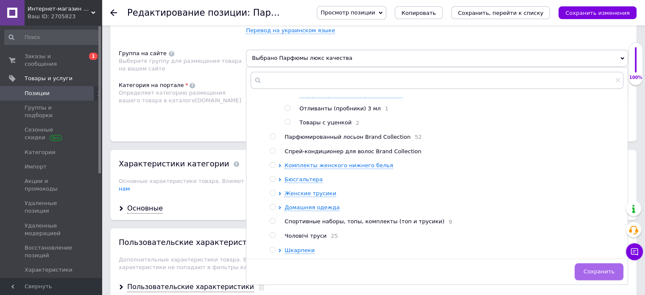
click at [592, 268] on span "Сохранить" at bounding box center [599, 271] width 31 height 6
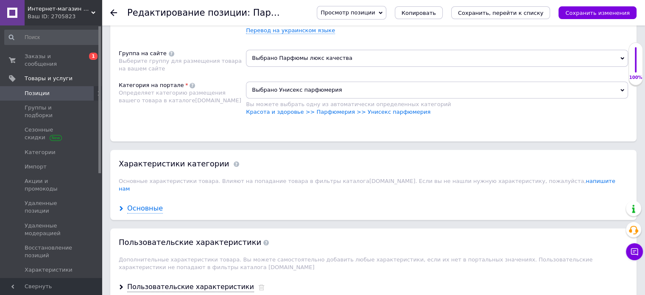
click at [151, 204] on div "Основные" at bounding box center [145, 209] width 36 height 10
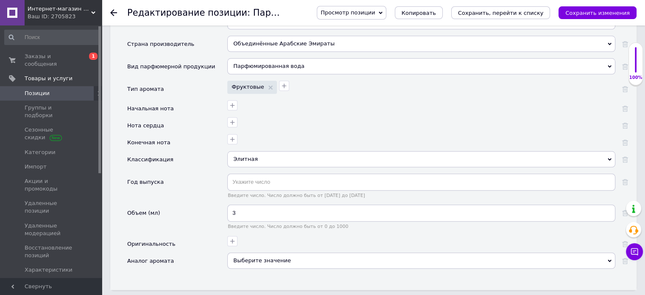
scroll to position [891, 0]
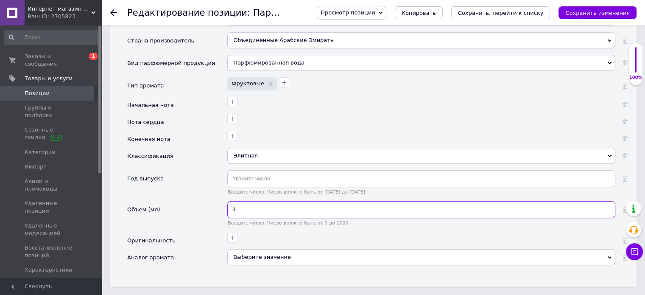
click at [242, 201] on input "3" at bounding box center [421, 209] width 388 height 17
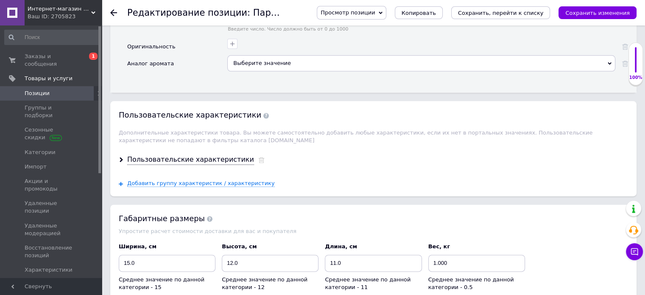
scroll to position [1103, 0]
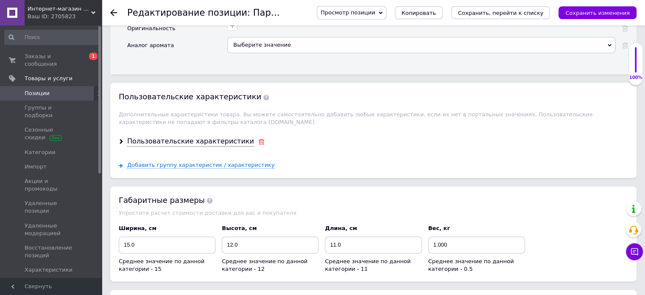
type input "100"
click at [258, 139] on use at bounding box center [261, 142] width 6 height 6
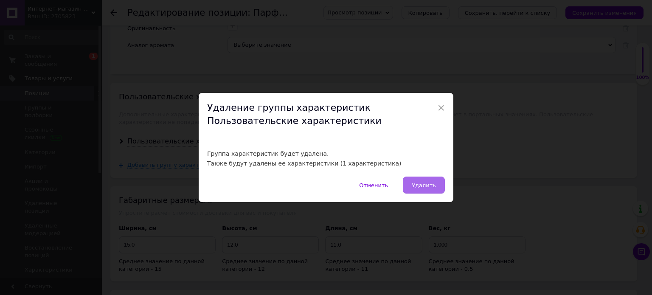
click at [412, 180] on button "Удалить" at bounding box center [424, 185] width 42 height 17
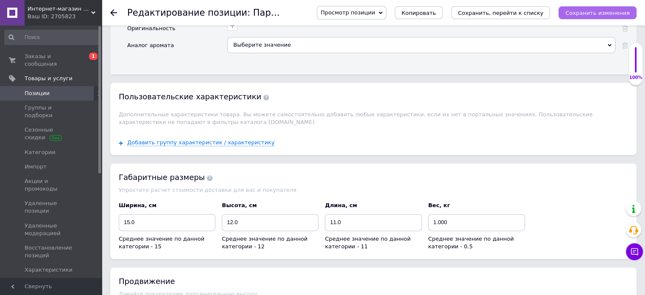
click at [581, 12] on icon "Сохранить изменения" at bounding box center [598, 13] width 65 height 6
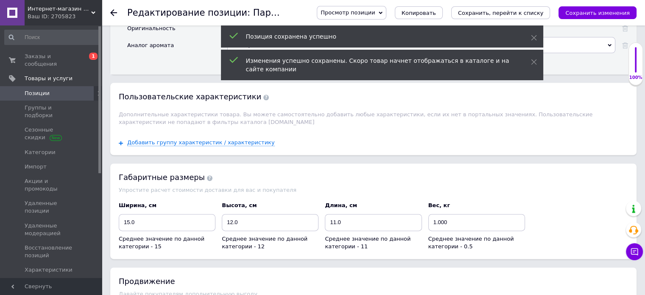
click at [69, 90] on span "Позиции" at bounding box center [52, 94] width 54 height 8
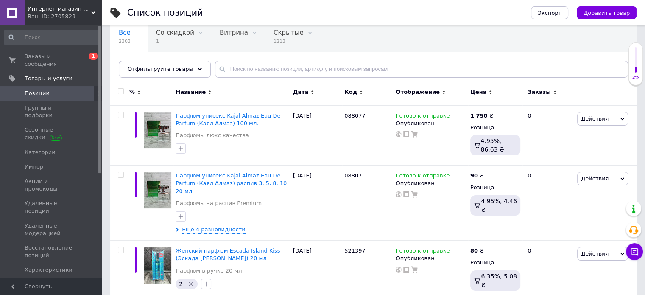
scroll to position [85, 0]
